Goal: Information Seeking & Learning: Find specific page/section

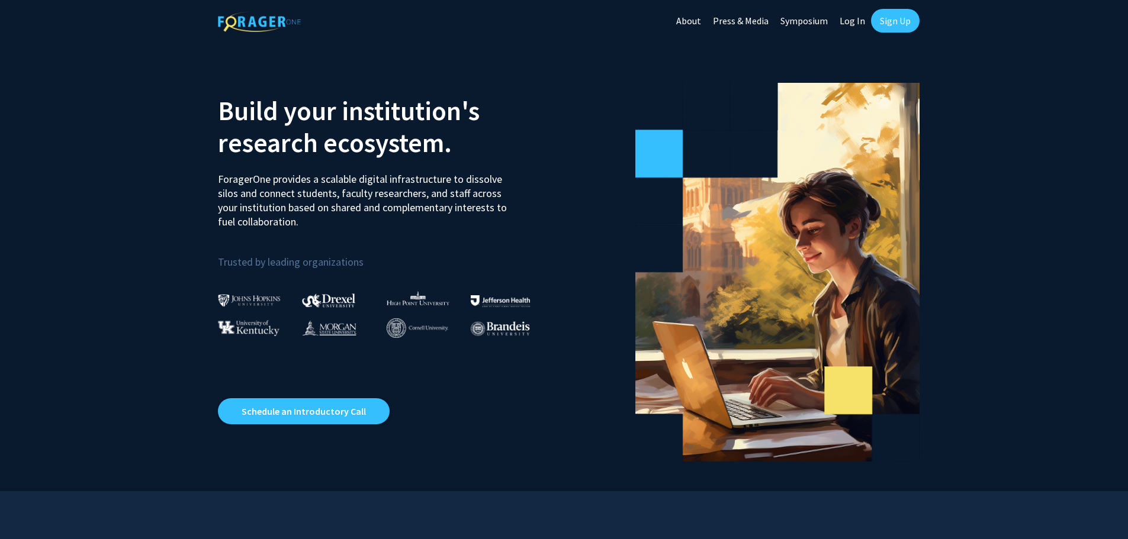
click at [893, 19] on link "Sign Up" at bounding box center [895, 21] width 49 height 24
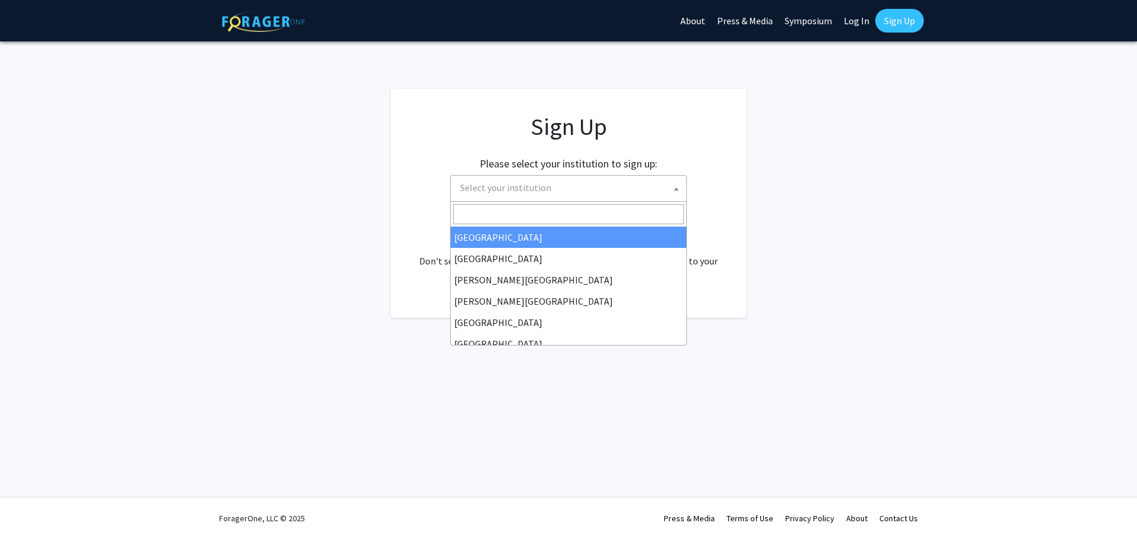
click at [668, 188] on span "Select your institution" at bounding box center [570, 188] width 231 height 24
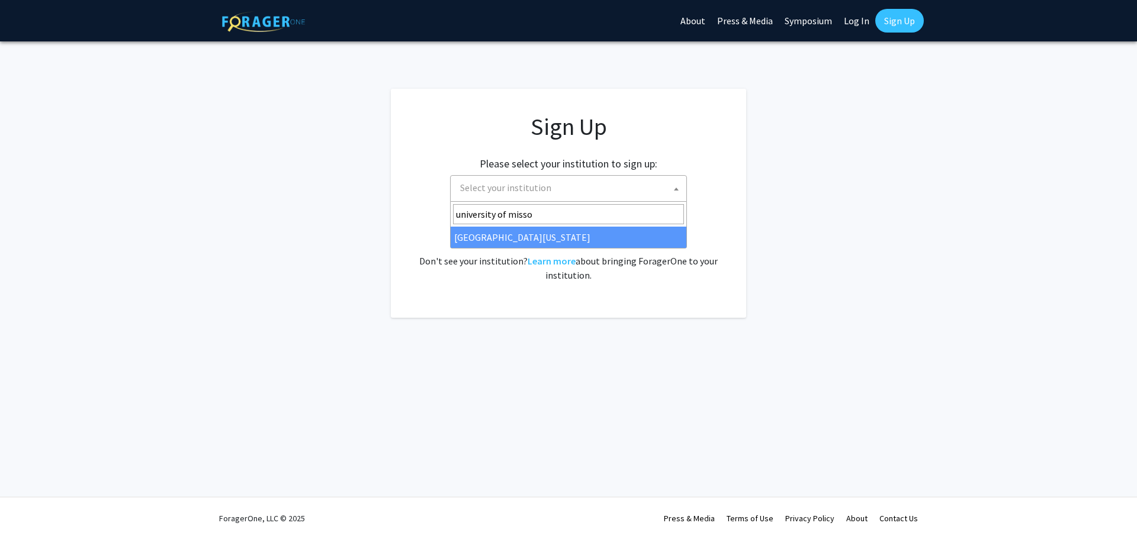
type input "university of misso"
select select "33"
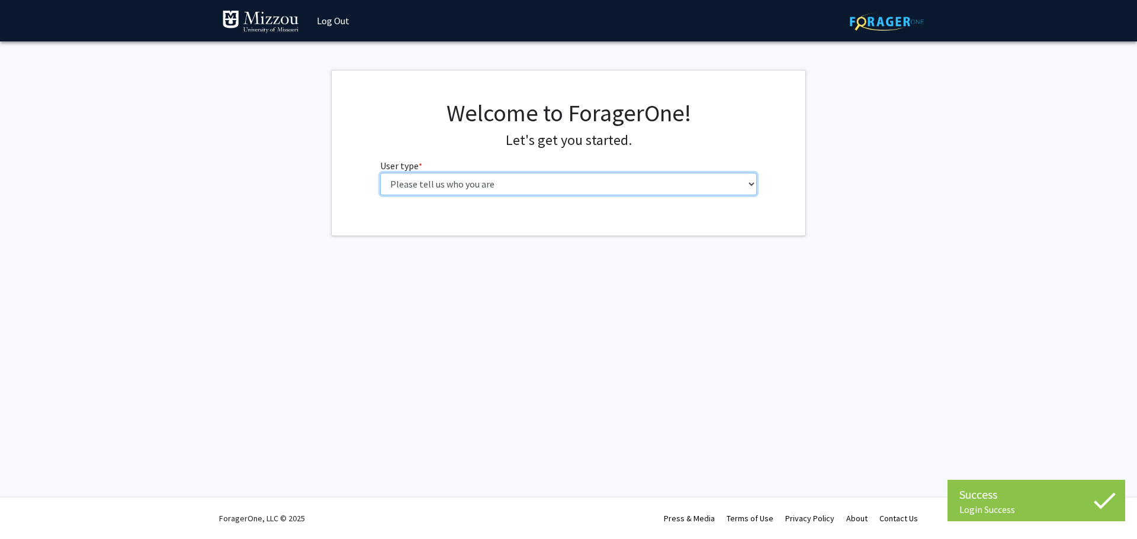
click at [625, 187] on select "Please tell us who you are Undergraduate Student Master's Student Doctoral Cand…" at bounding box center [568, 184] width 377 height 22
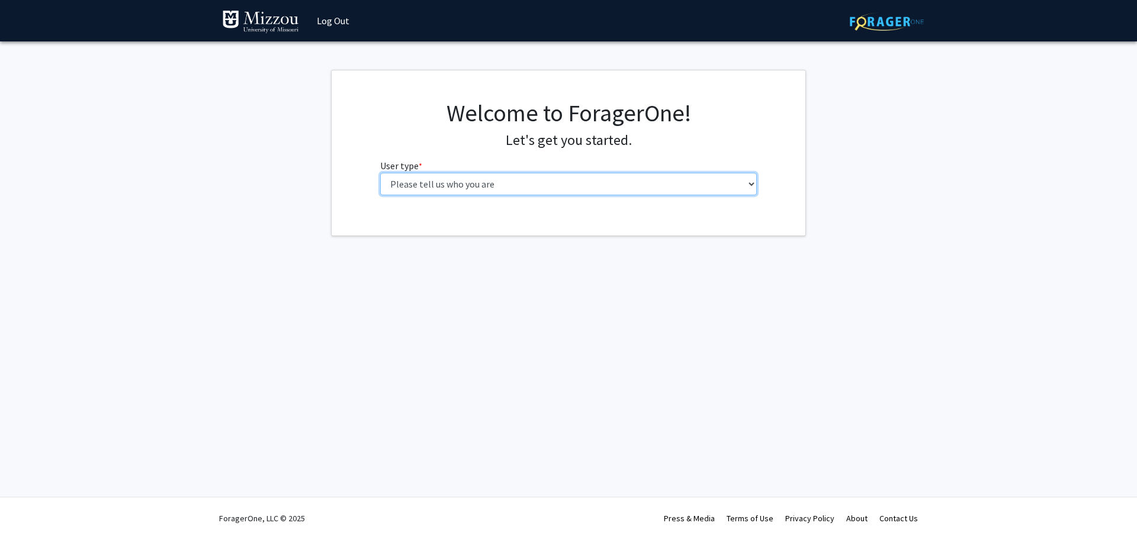
select select "6: adminAssistant"
click at [380, 173] on select "Please tell us who you are Undergraduate Student Master's Student Doctoral Cand…" at bounding box center [568, 184] width 377 height 22
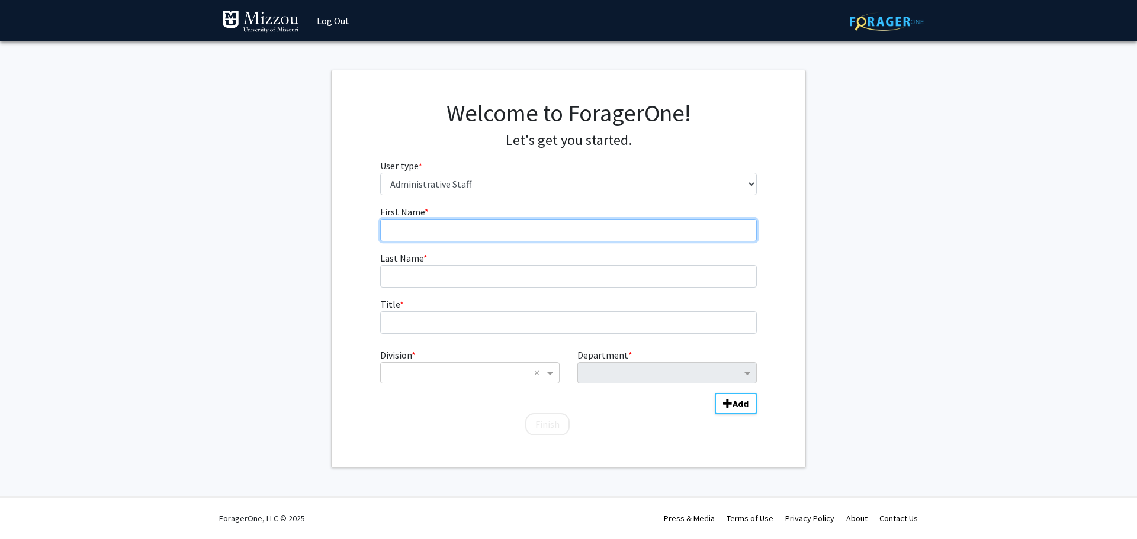
click at [597, 238] on input "First Name * required" at bounding box center [568, 230] width 377 height 22
type input "Angela"
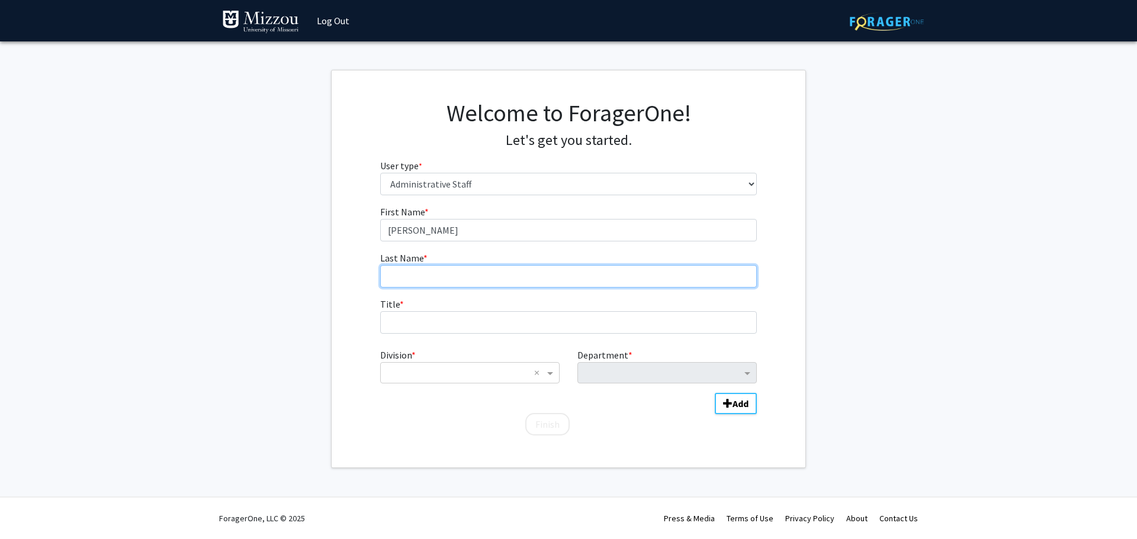
click at [477, 284] on input "Last Name * required" at bounding box center [568, 276] width 377 height 22
type input "Ernst"
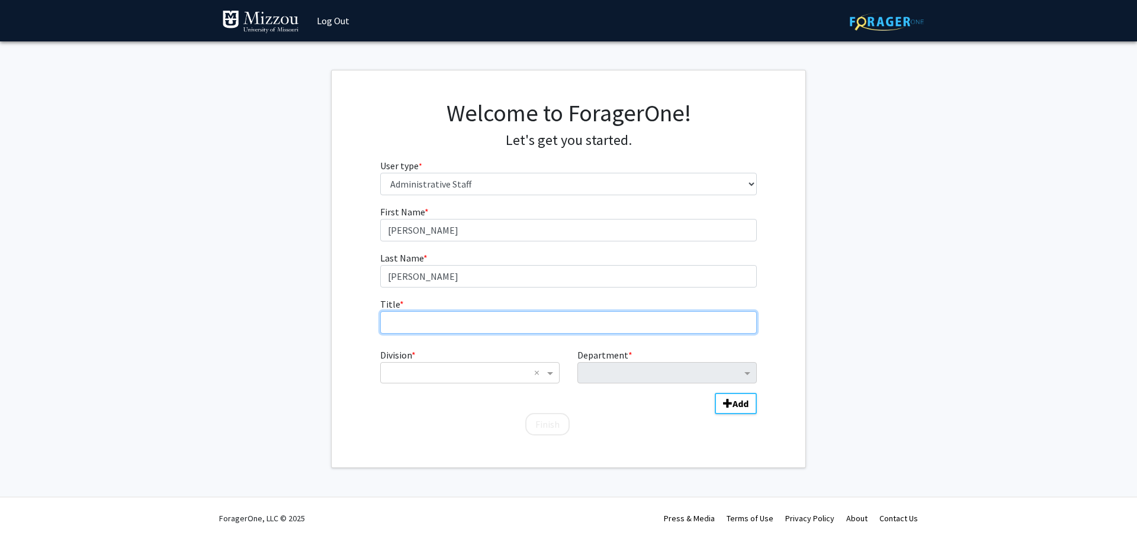
click at [473, 324] on input "Title * required" at bounding box center [568, 322] width 377 height 22
type input "Academic Advisor"
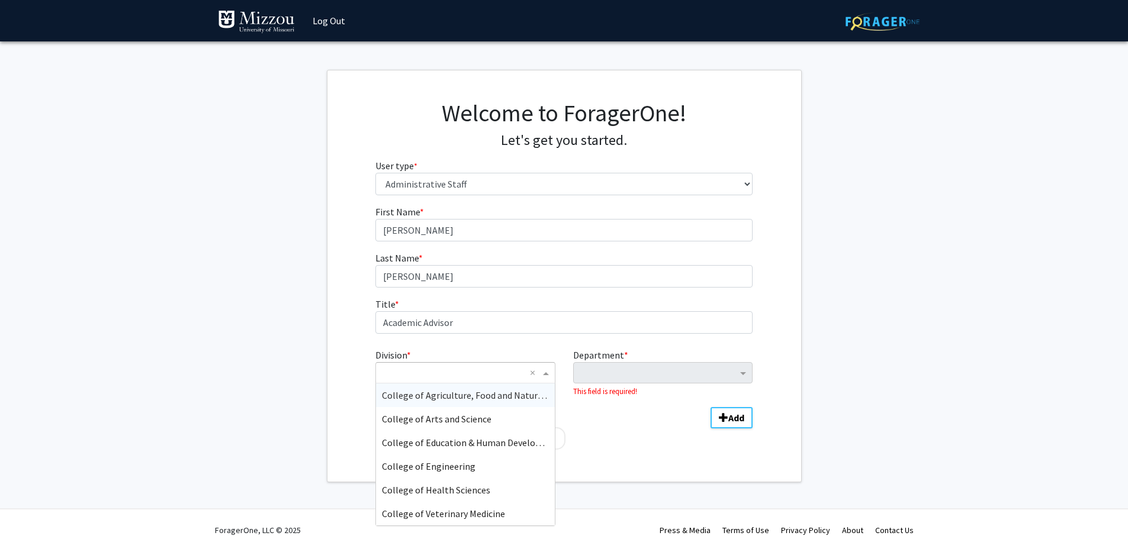
click at [512, 371] on input "Division" at bounding box center [453, 373] width 143 height 14
click at [504, 419] on div "College of Arts and Science" at bounding box center [465, 419] width 178 height 24
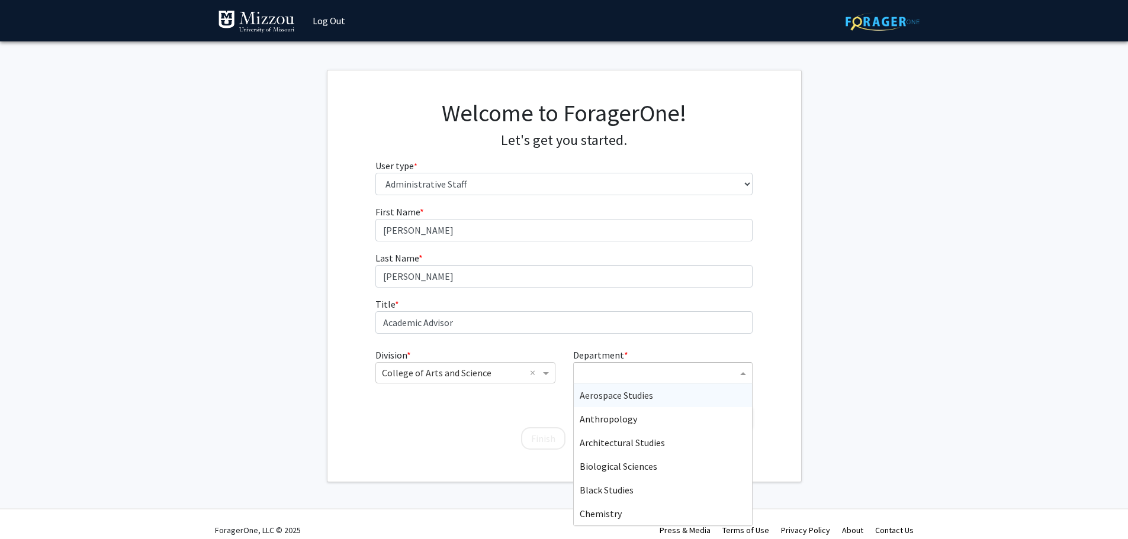
click at [603, 371] on input "Department" at bounding box center [658, 373] width 157 height 14
click at [685, 495] on div "Geological Sciences" at bounding box center [663, 490] width 178 height 24
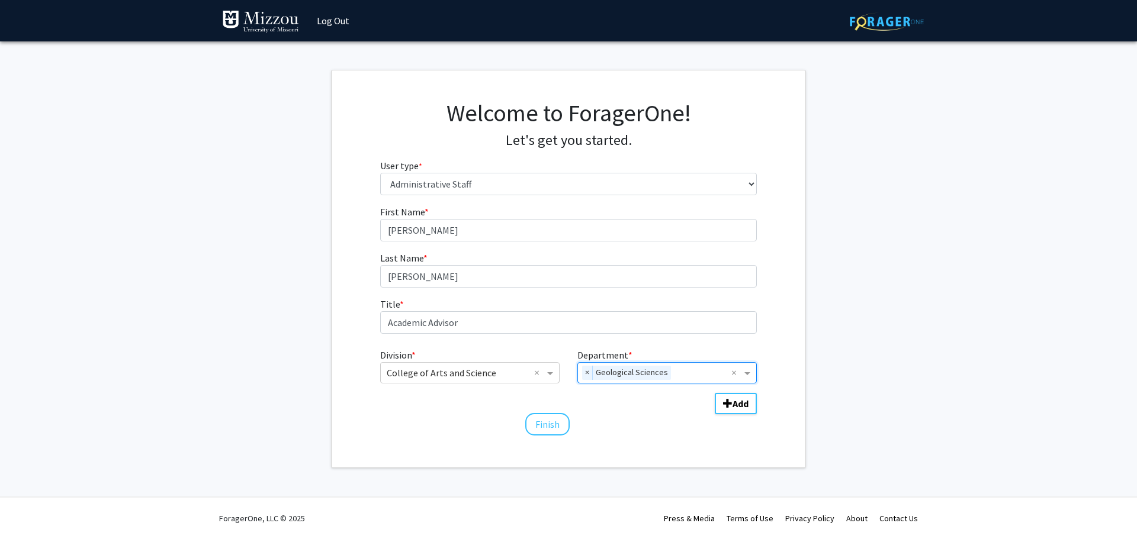
click at [697, 373] on input "Department" at bounding box center [703, 373] width 56 height 14
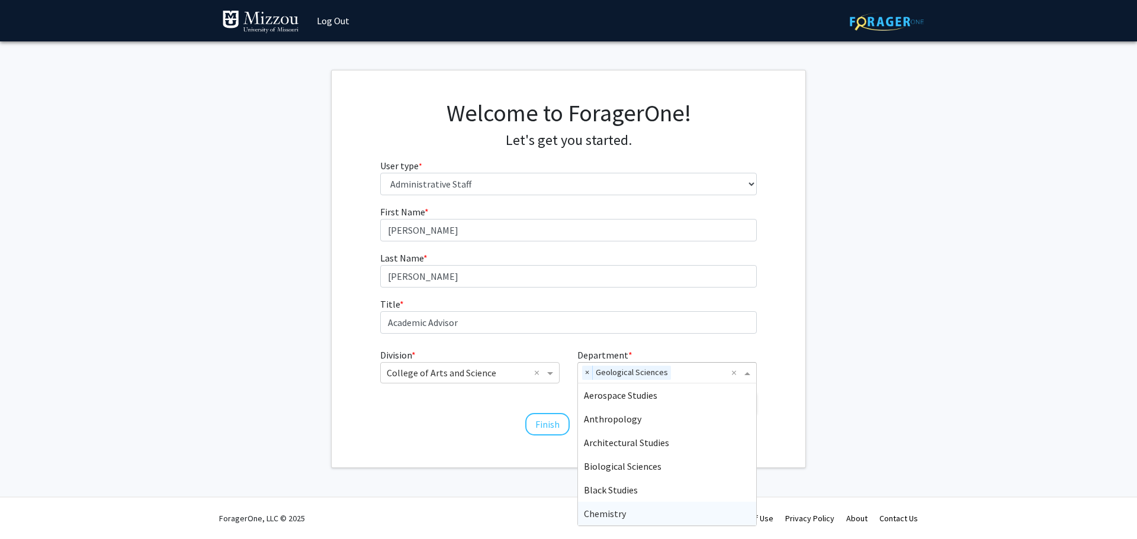
click at [658, 502] on div "Chemistry" at bounding box center [667, 514] width 178 height 24
click at [731, 379] on input "Department" at bounding box center [731, 373] width 0 height 14
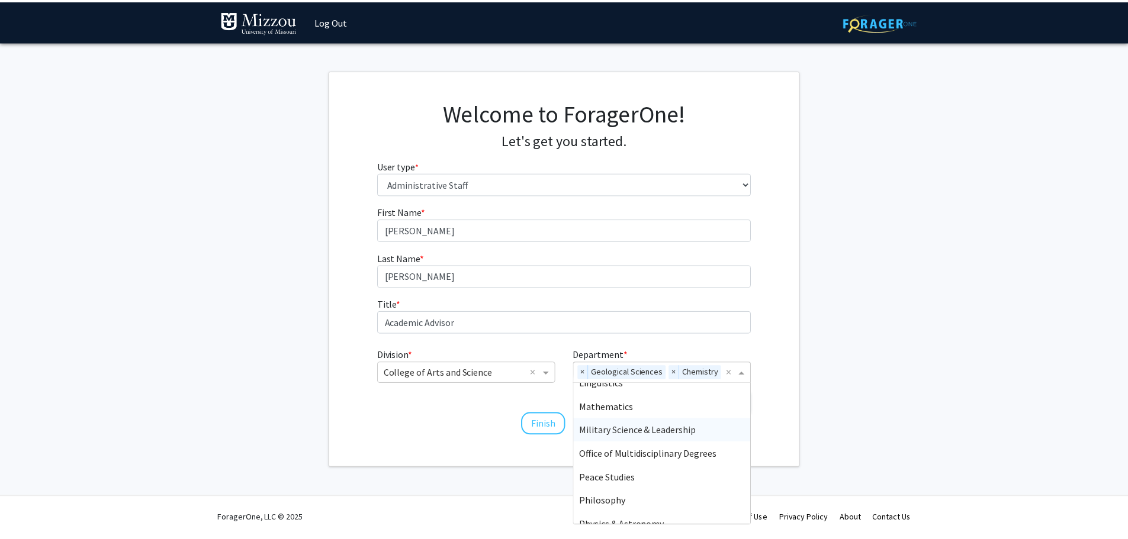
scroll to position [497, 0]
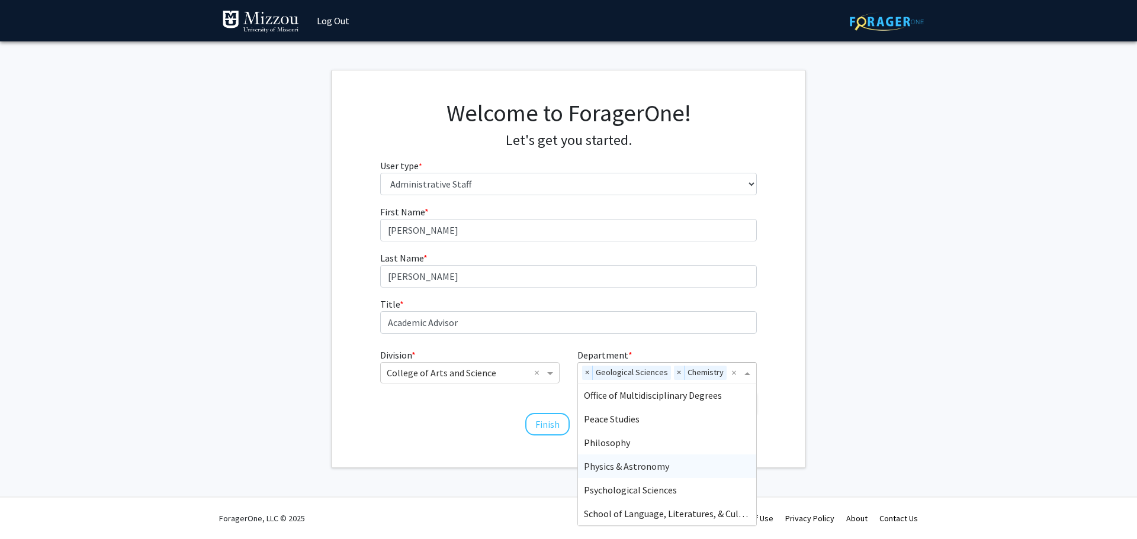
click at [662, 458] on div "Physics & Astronomy" at bounding box center [667, 467] width 178 height 24
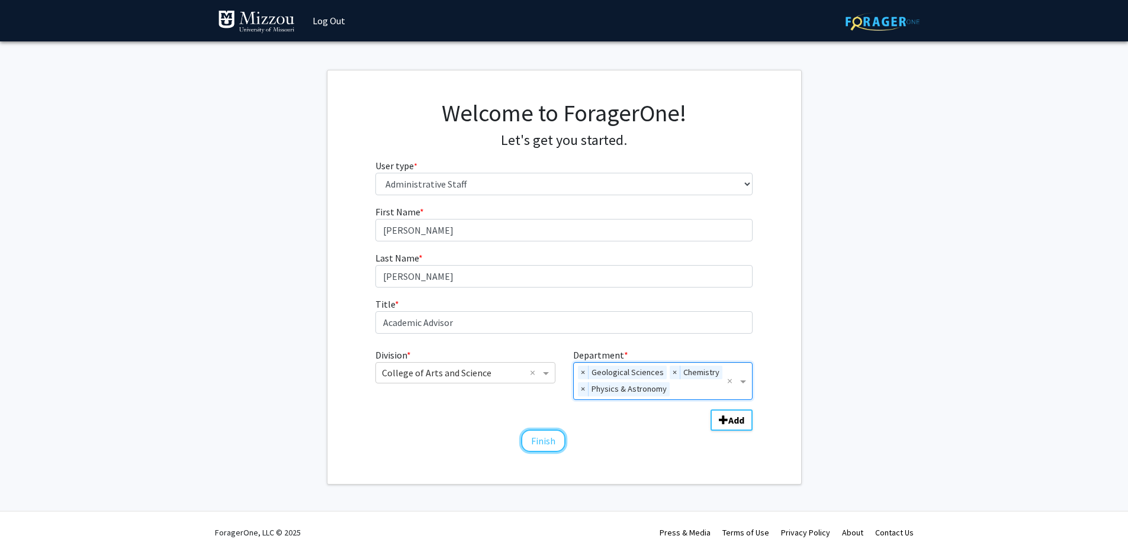
click at [543, 443] on button "Finish" at bounding box center [543, 441] width 44 height 22
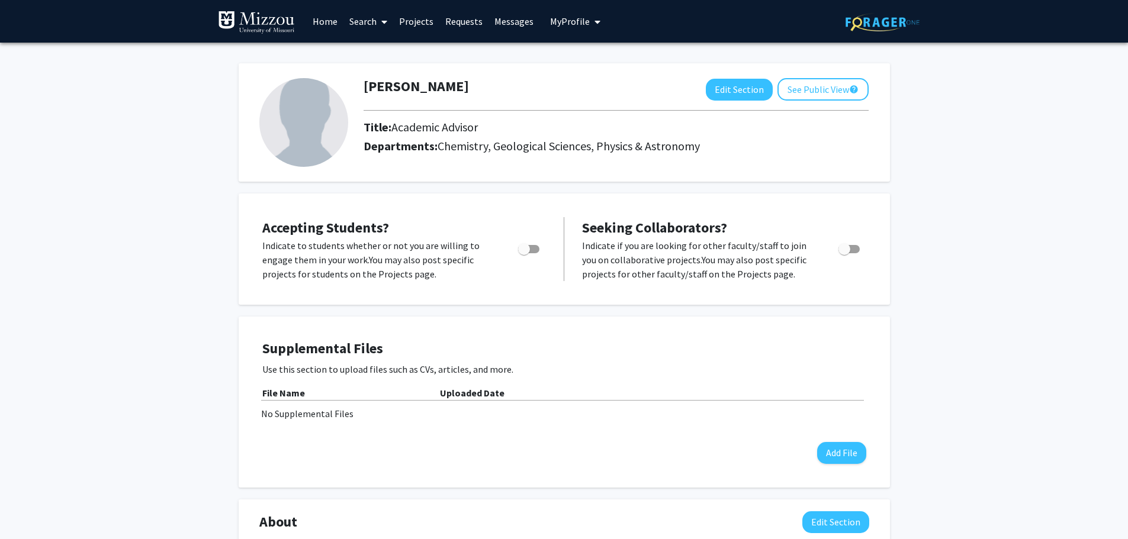
click at [370, 22] on link "Search" at bounding box center [368, 21] width 50 height 41
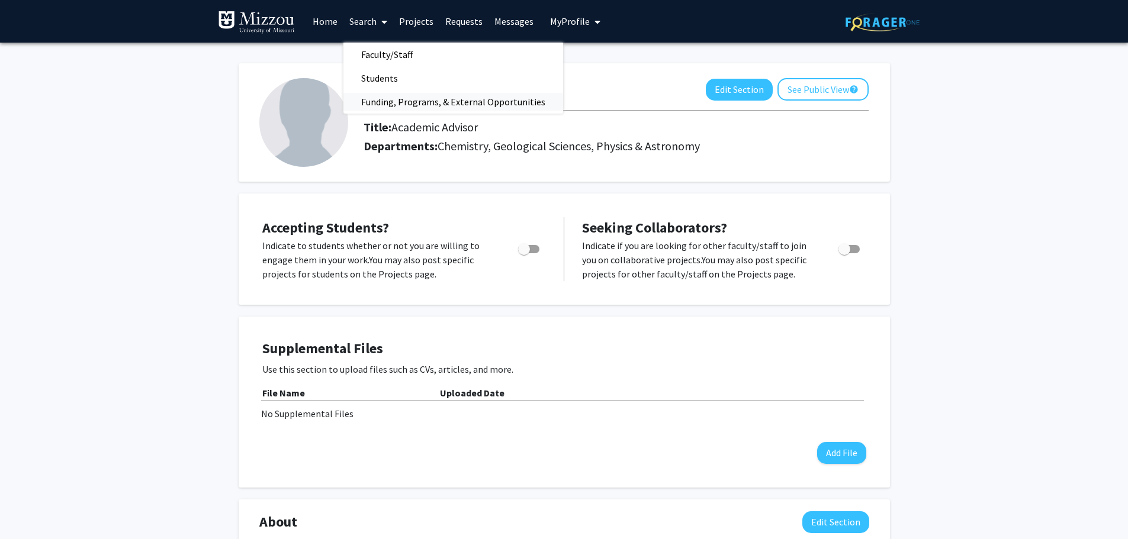
click at [409, 103] on span "Funding, Programs, & External Opportunities" at bounding box center [453, 102] width 220 height 24
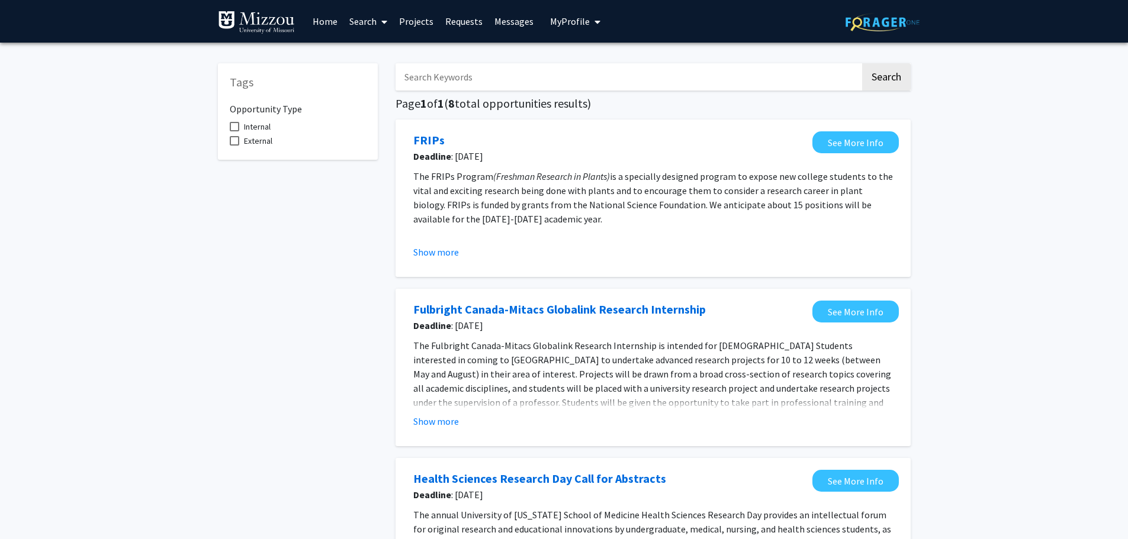
click at [517, 68] on input "Search Keywords" at bounding box center [627, 76] width 465 height 27
type input "public health chemistry"
click at [862, 63] on button "Search" at bounding box center [886, 76] width 49 height 27
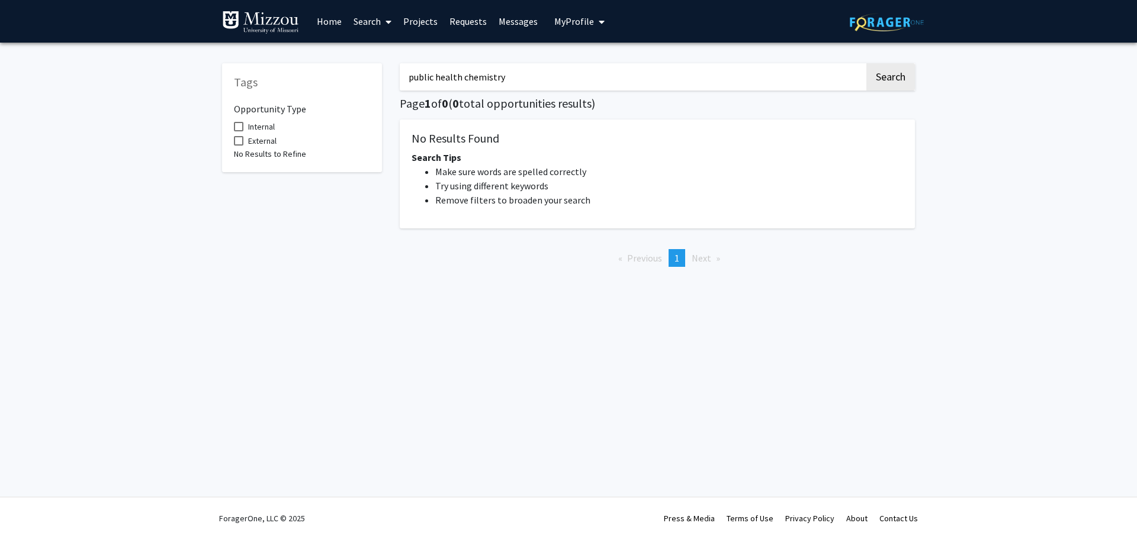
click at [366, 20] on link "Search" at bounding box center [372, 21] width 50 height 41
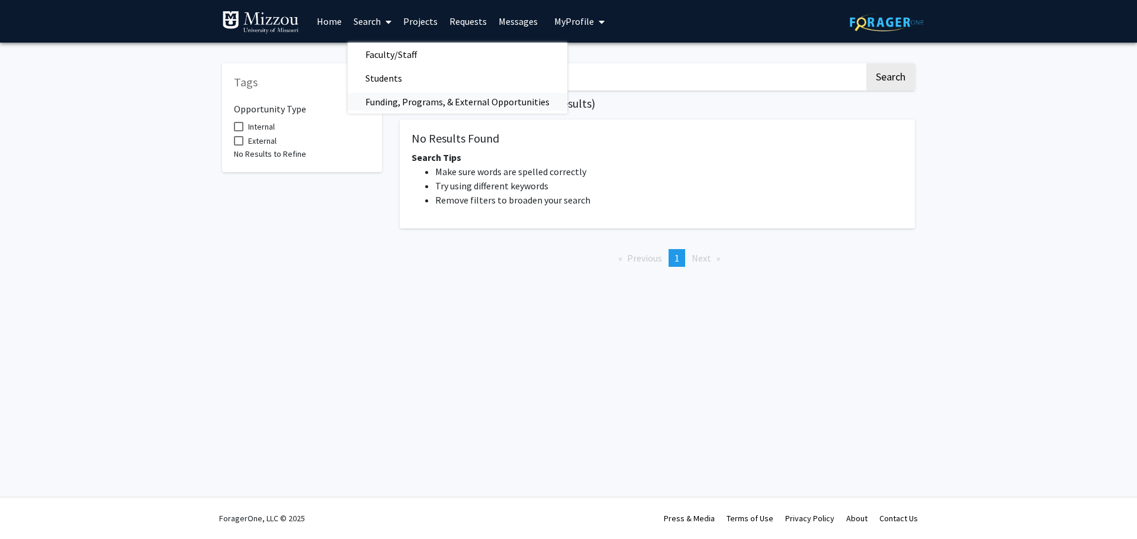
click at [388, 102] on span "Funding, Programs, & External Opportunities" at bounding box center [457, 102] width 220 height 24
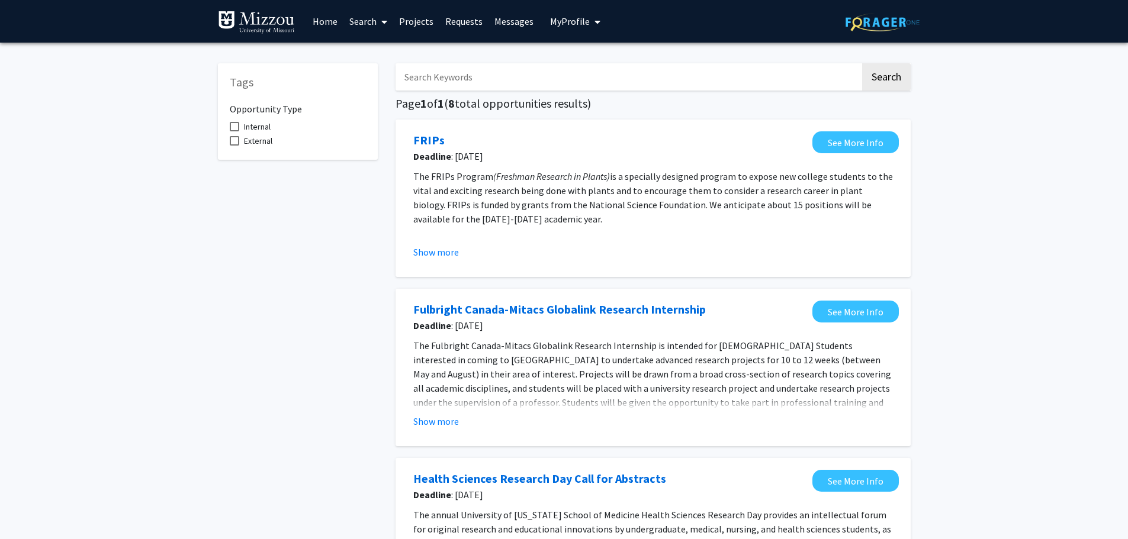
click at [575, 22] on span "My Profile" at bounding box center [570, 21] width 40 height 12
click at [416, 22] on link "Projects" at bounding box center [416, 21] width 46 height 41
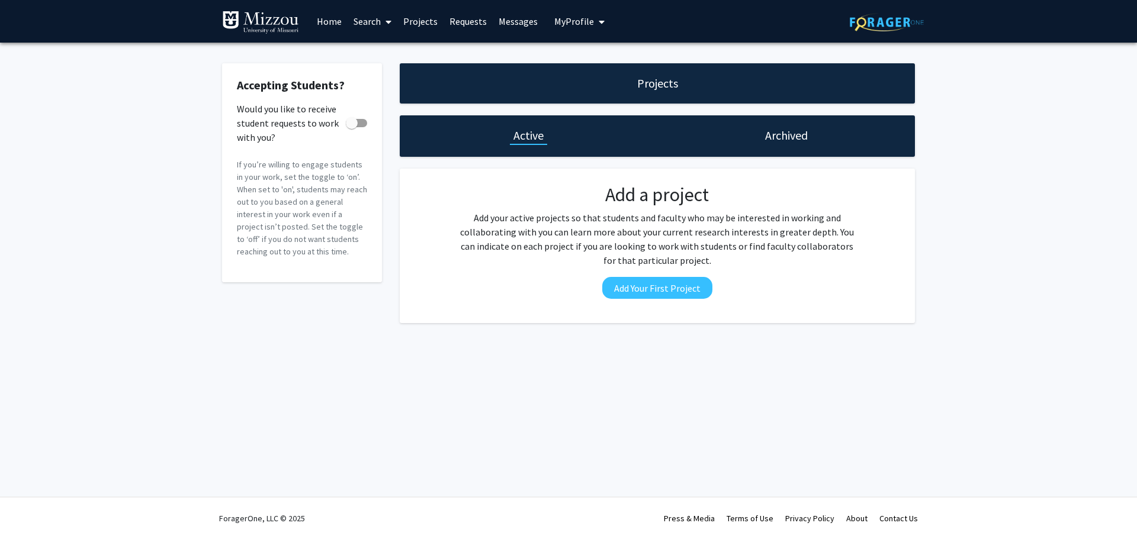
click at [358, 20] on link "Search" at bounding box center [372, 21] width 50 height 41
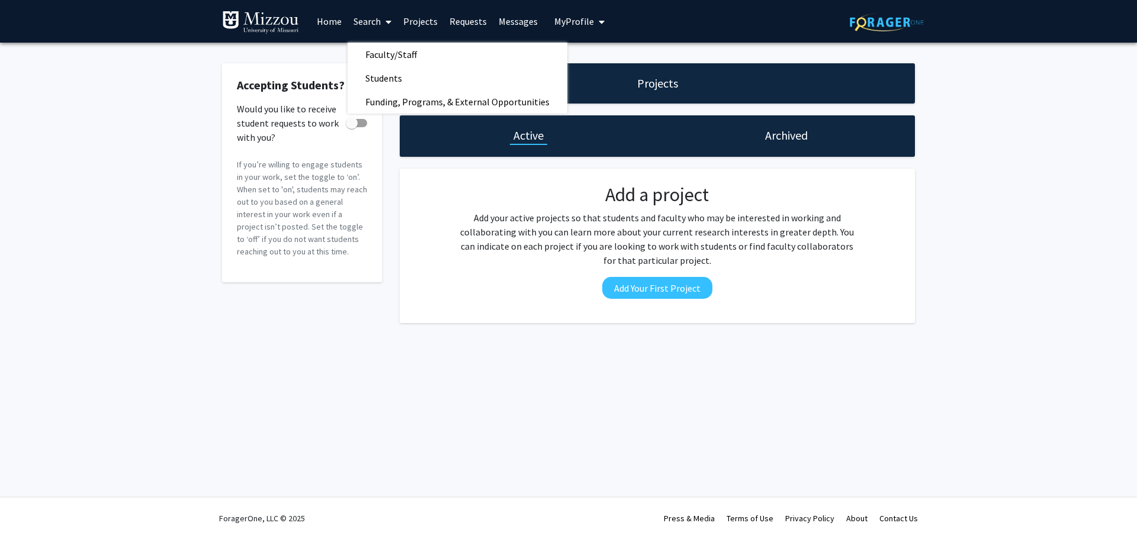
click at [372, 51] on span "Faculty/Staff" at bounding box center [390, 55] width 87 height 24
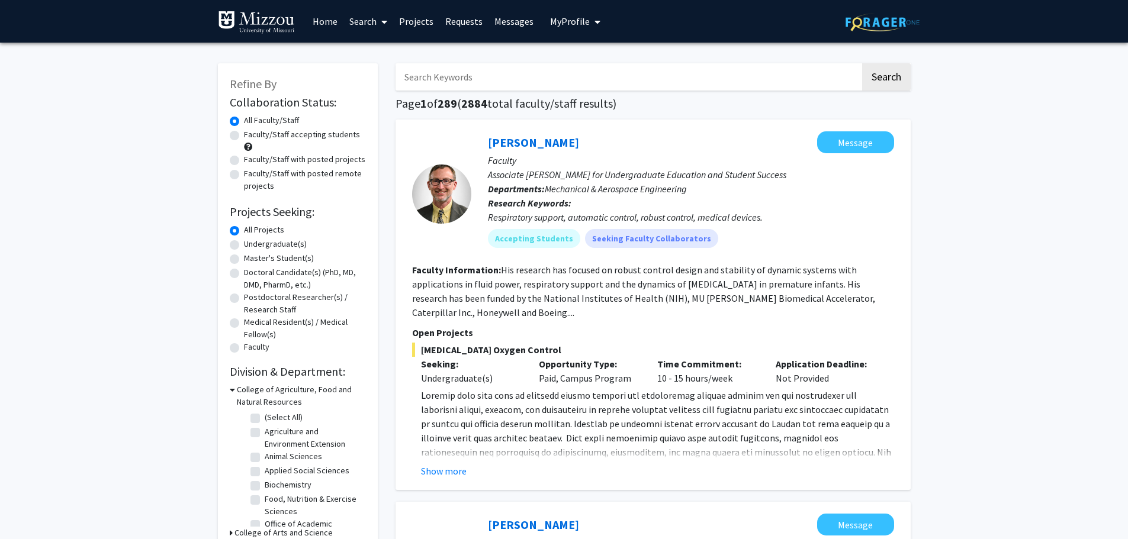
click at [443, 74] on input "Search Keywords" at bounding box center [627, 76] width 465 height 27
type input "public health chemistry"
click at [890, 79] on button "Search" at bounding box center [886, 76] width 49 height 27
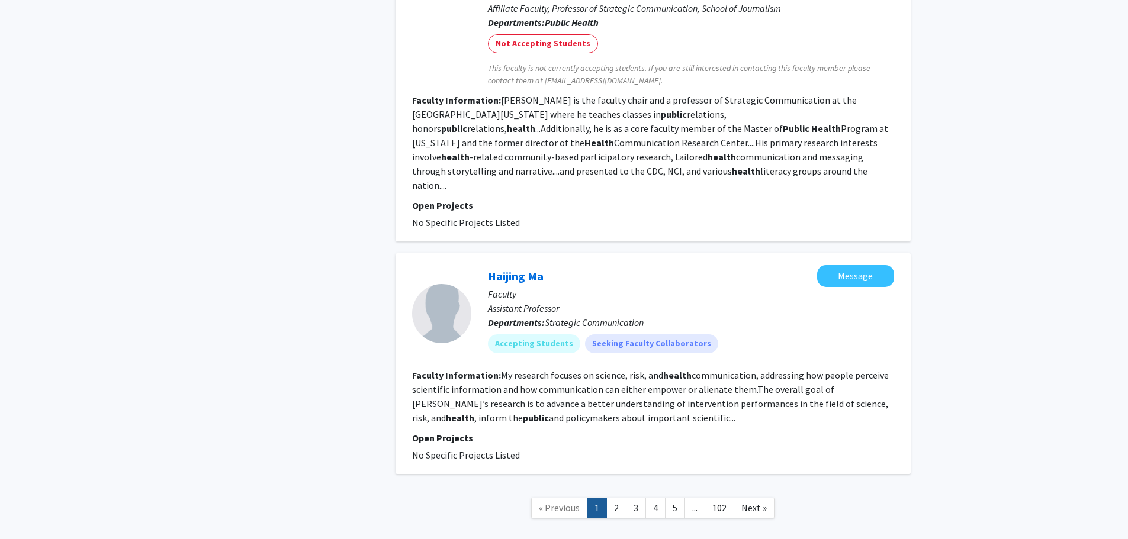
scroll to position [2681, 0]
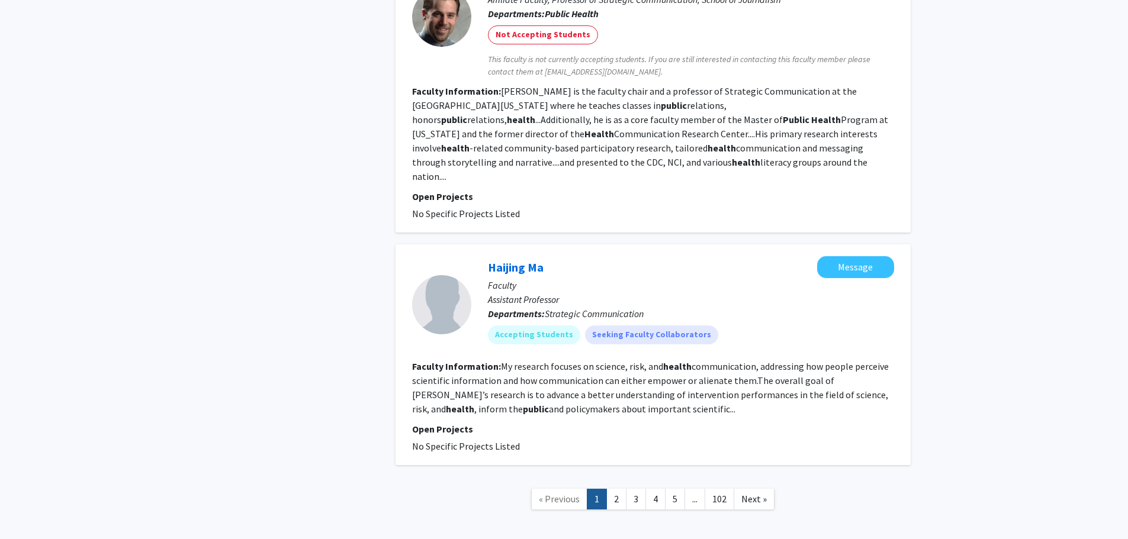
click at [613, 489] on link "2" at bounding box center [616, 499] width 20 height 21
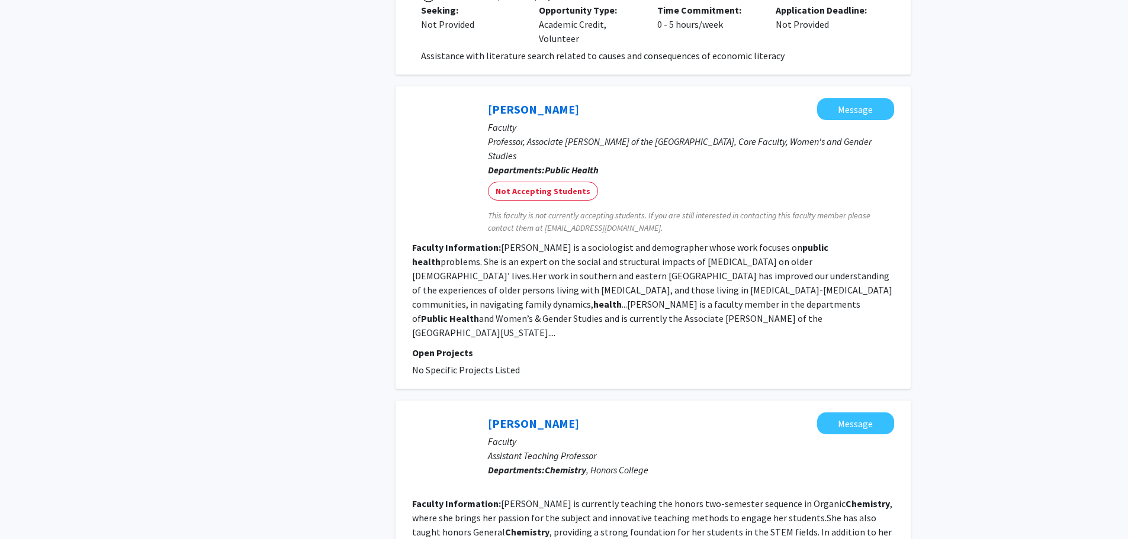
scroll to position [2312, 0]
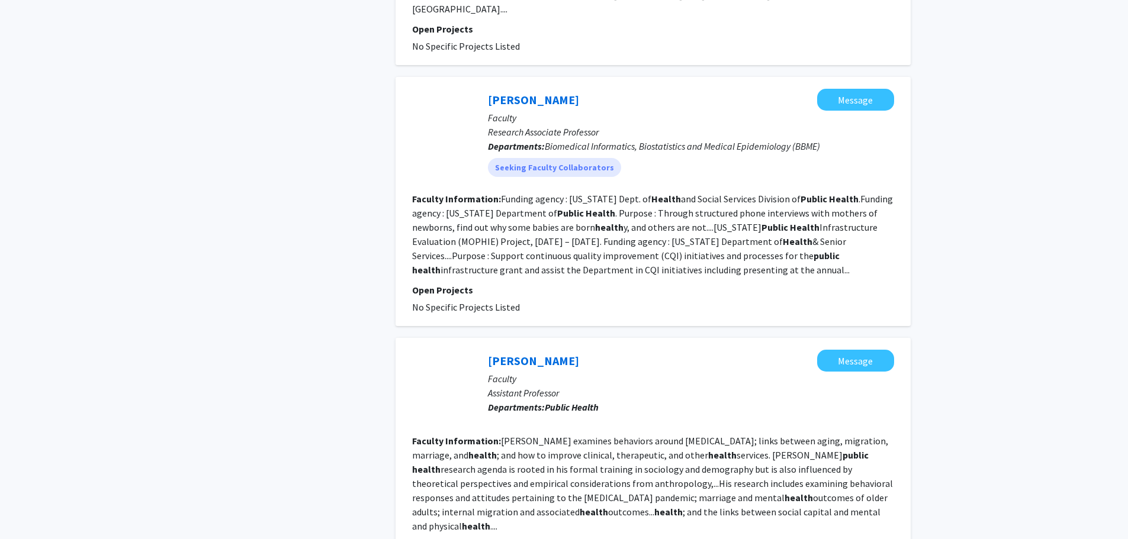
scroll to position [2013, 0]
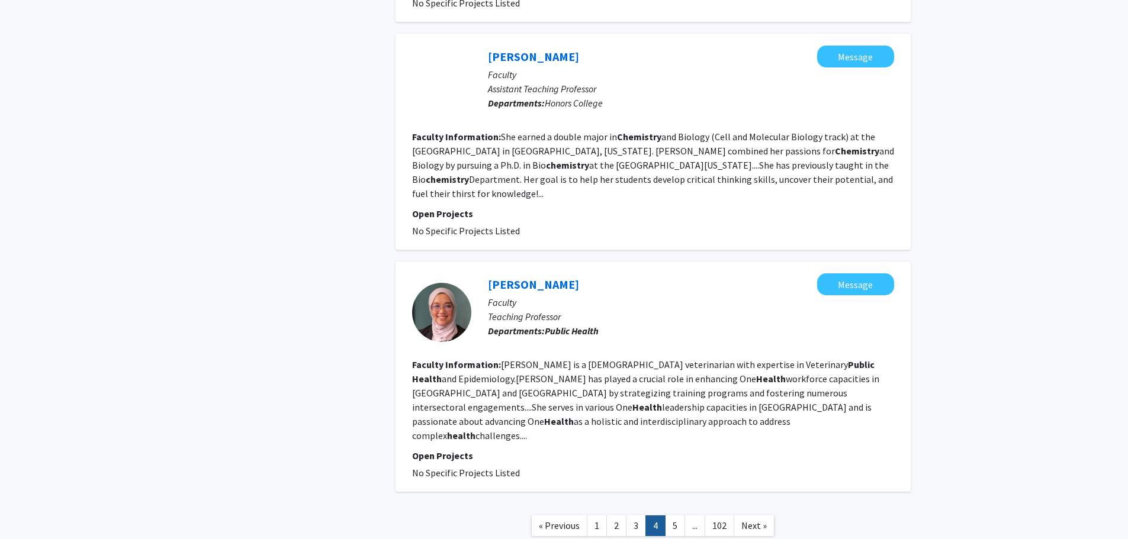
scroll to position [1953, 0]
